Goal: Information Seeking & Learning: Learn about a topic

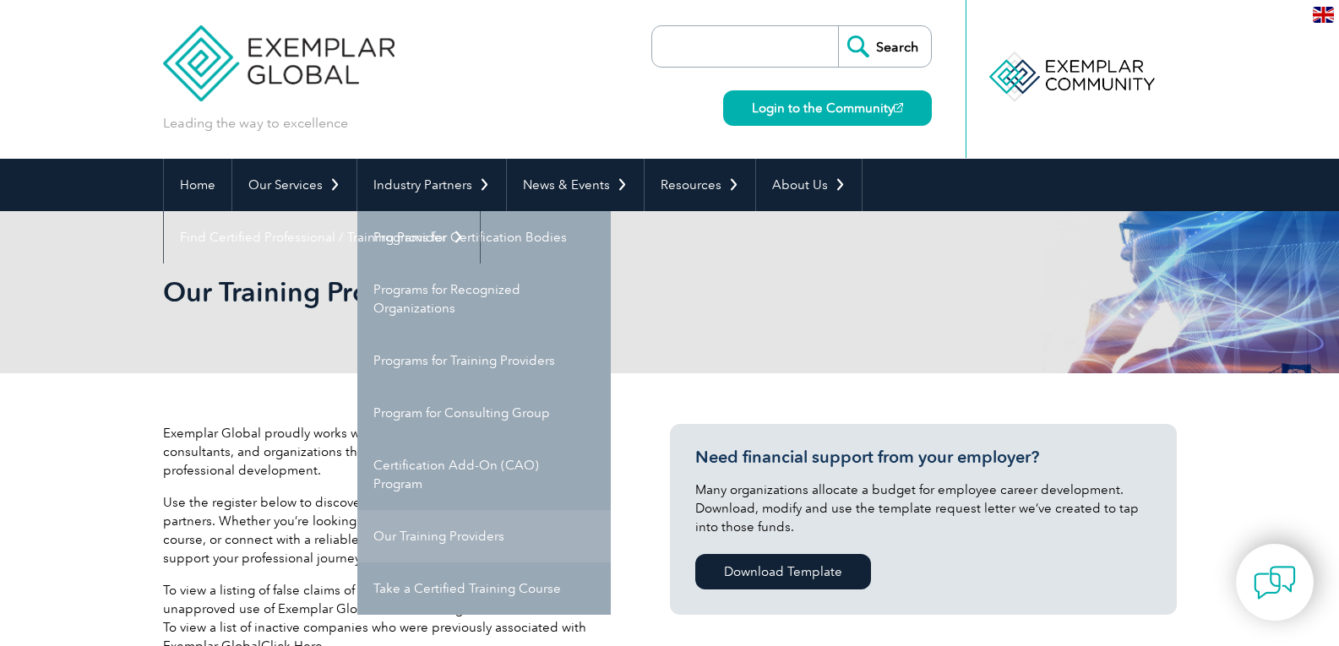
click at [454, 548] on link "Our Training Providers" at bounding box center [483, 536] width 253 height 52
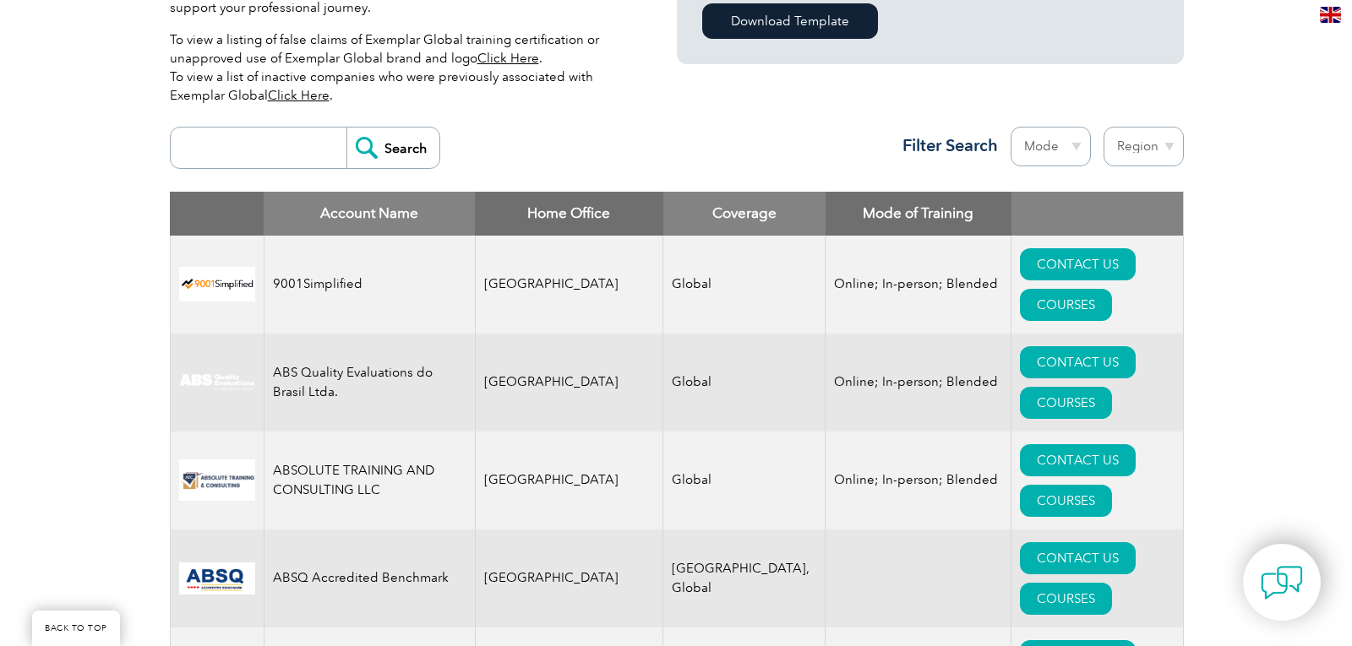
scroll to position [558, 0]
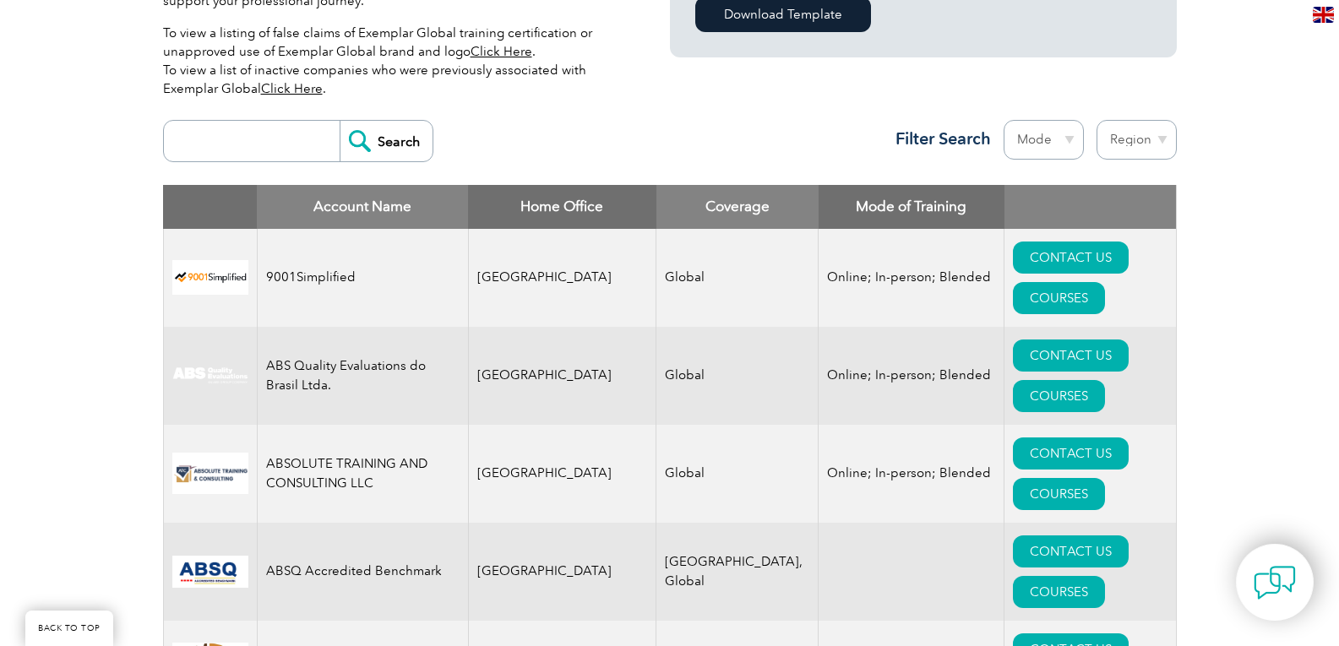
click at [433, 425] on td "ABSOLUTE TRAINING AND CONSULTING LLC" at bounding box center [362, 474] width 211 height 98
click at [1073, 478] on link "COURSES" at bounding box center [1059, 494] width 92 height 32
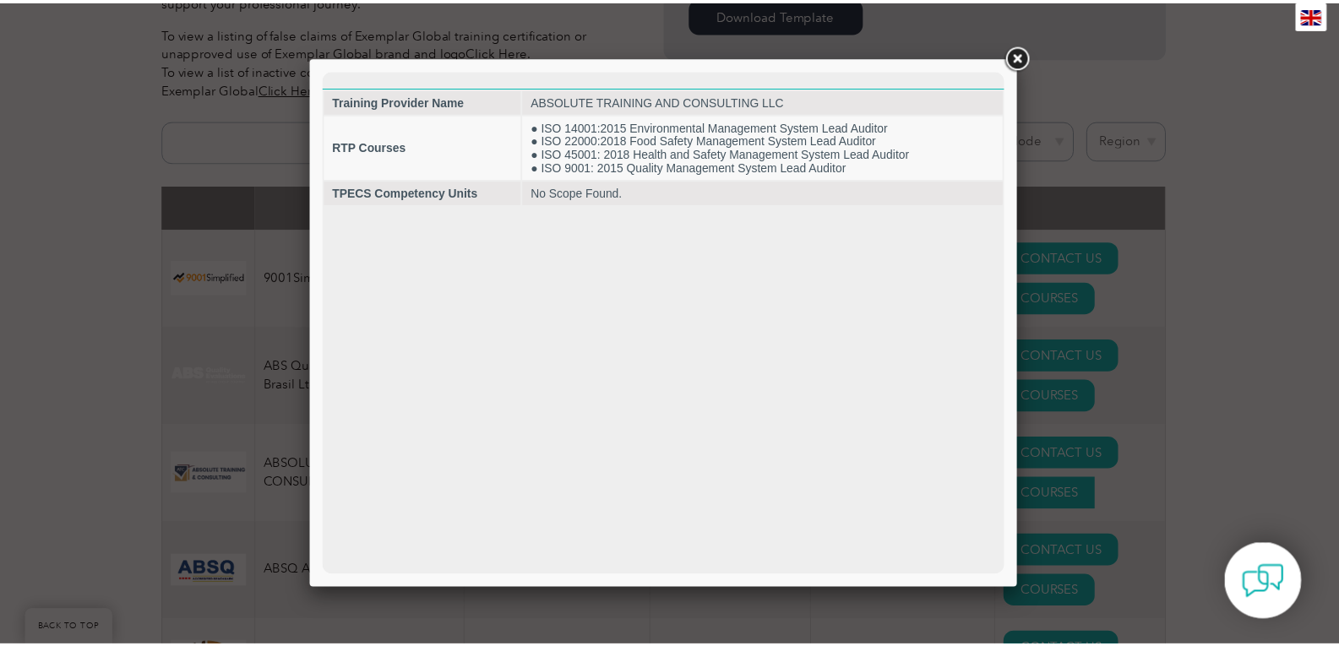
scroll to position [0, 0]
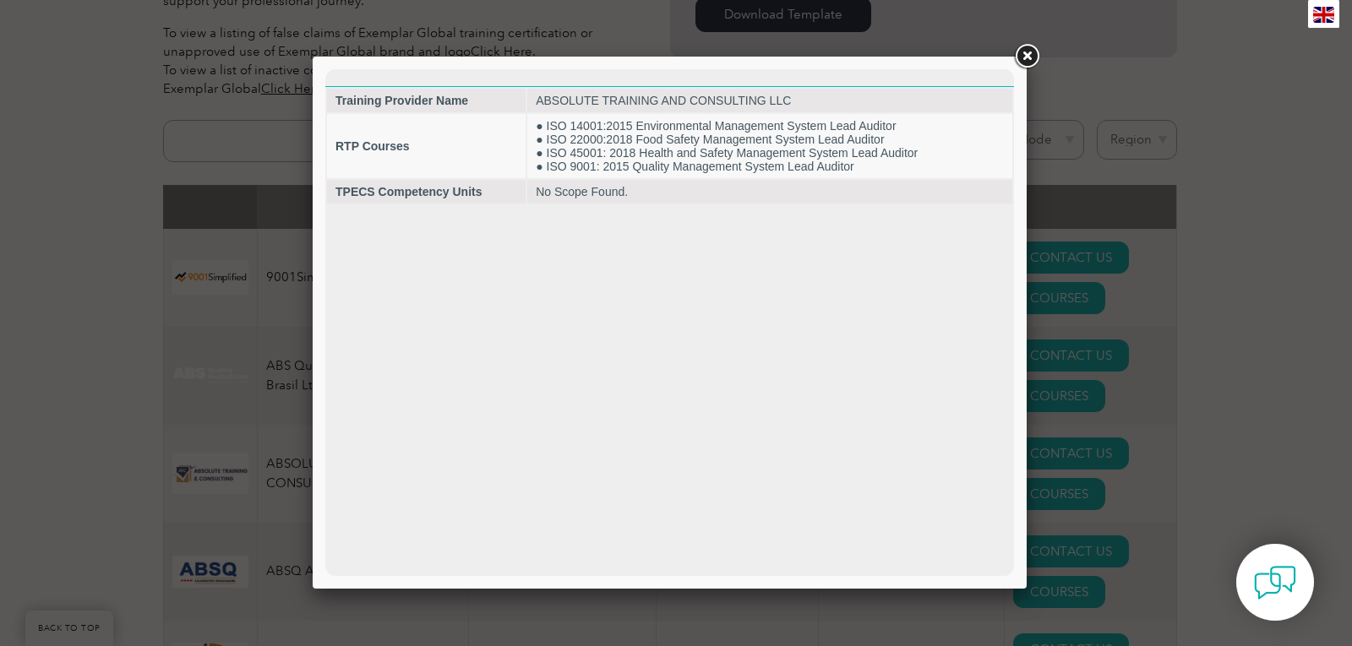
click at [1021, 57] on link at bounding box center [1026, 56] width 30 height 30
